Goal: Task Accomplishment & Management: Complete application form

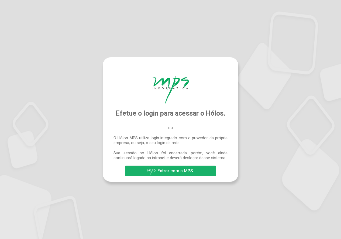
click at [190, 173] on span "Entrar com a MPS" at bounding box center [175, 171] width 36 height 5
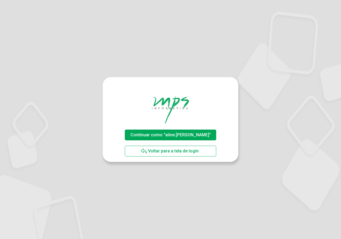
click at [171, 131] on span "Continuar como "aline.[PERSON_NAME]"" at bounding box center [170, 134] width 83 height 9
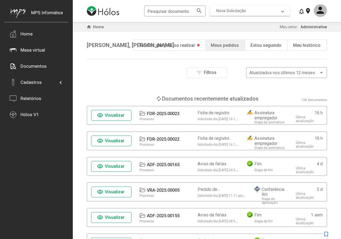
click at [232, 11] on span "Nova Solicitação" at bounding box center [231, 10] width 30 height 5
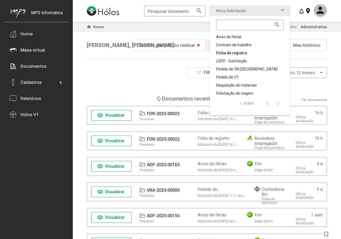
click at [229, 50] on div "Ficha de registro" at bounding box center [249, 52] width 67 height 5
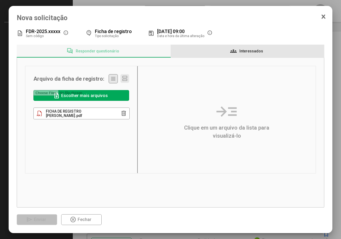
click at [243, 53] on span "Interessados" at bounding box center [251, 51] width 24 height 4
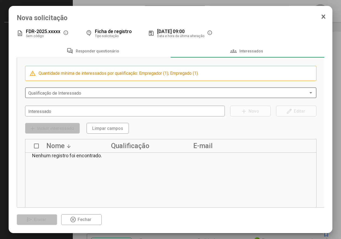
click at [49, 94] on span at bounding box center [168, 93] width 280 height 5
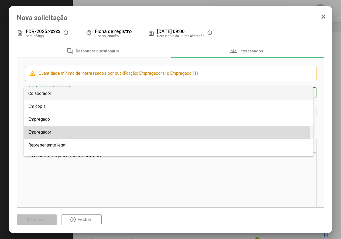
click at [47, 134] on span "Empregador" at bounding box center [39, 132] width 23 height 5
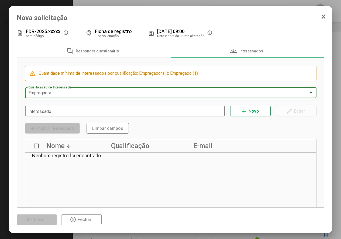
click at [44, 112] on input "Interessado" at bounding box center [124, 111] width 193 height 5
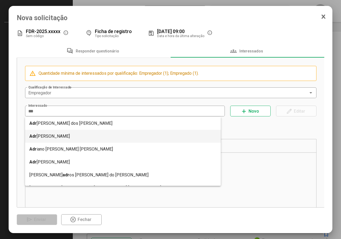
click at [58, 137] on mat-option "Adr iane Maria Possoli" at bounding box center [123, 136] width 196 height 13
type input "**********"
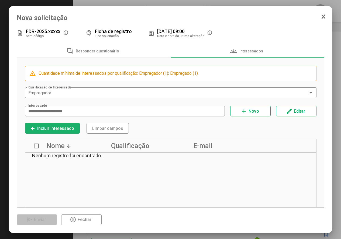
click at [64, 129] on span "Incluir interessado" at bounding box center [55, 128] width 37 height 5
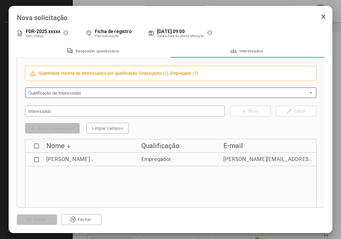
click at [55, 93] on span at bounding box center [168, 93] width 280 height 5
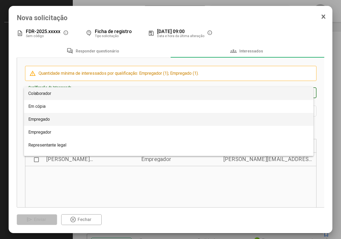
click at [52, 120] on span "Empregado" at bounding box center [168, 119] width 281 height 13
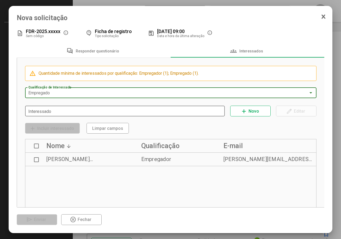
click at [50, 112] on input "Interessado" at bounding box center [124, 111] width 193 height 5
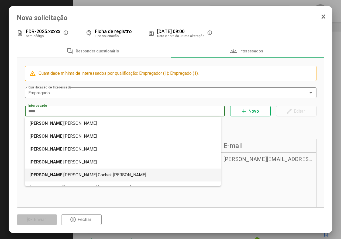
click at [77, 175] on mat-option "Joao Pedro Cochek Giovannoni" at bounding box center [123, 175] width 196 height 13
type input "**********"
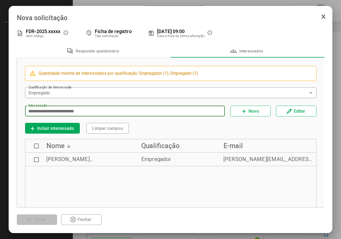
click at [50, 128] on span "Incluir interessado" at bounding box center [55, 128] width 37 height 5
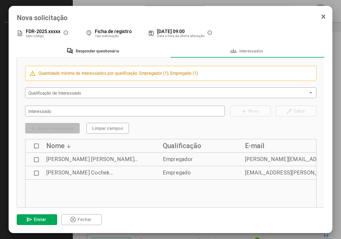
click at [105, 52] on span "Responder questionário" at bounding box center [97, 51] width 43 height 4
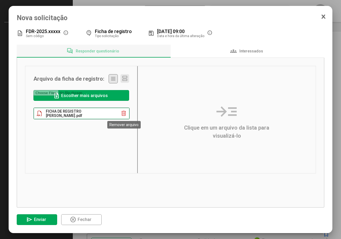
click at [124, 112] on mat-icon "delete" at bounding box center [123, 113] width 6 height 6
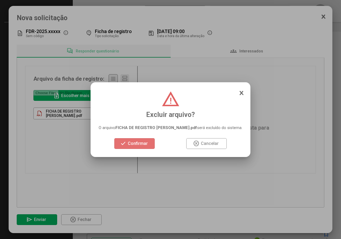
click at [148, 144] on span "Confirmar" at bounding box center [138, 143] width 20 height 5
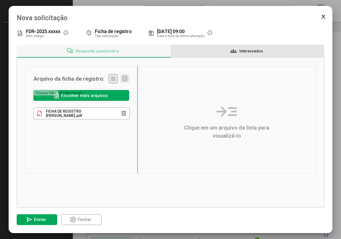
click at [246, 51] on span "Interessados" at bounding box center [251, 51] width 24 height 4
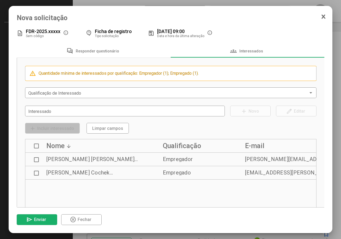
click at [41, 219] on span "Enviar" at bounding box center [40, 219] width 12 height 5
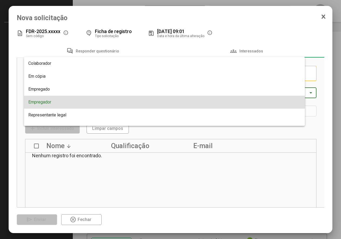
scroll to position [9, 0]
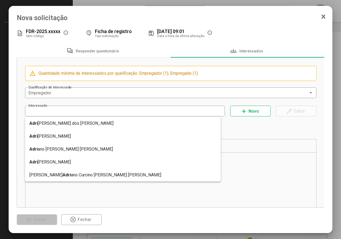
type input "**********"
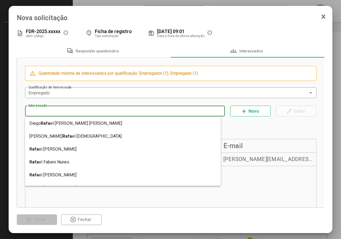
type input "**********"
